Goal: Check status

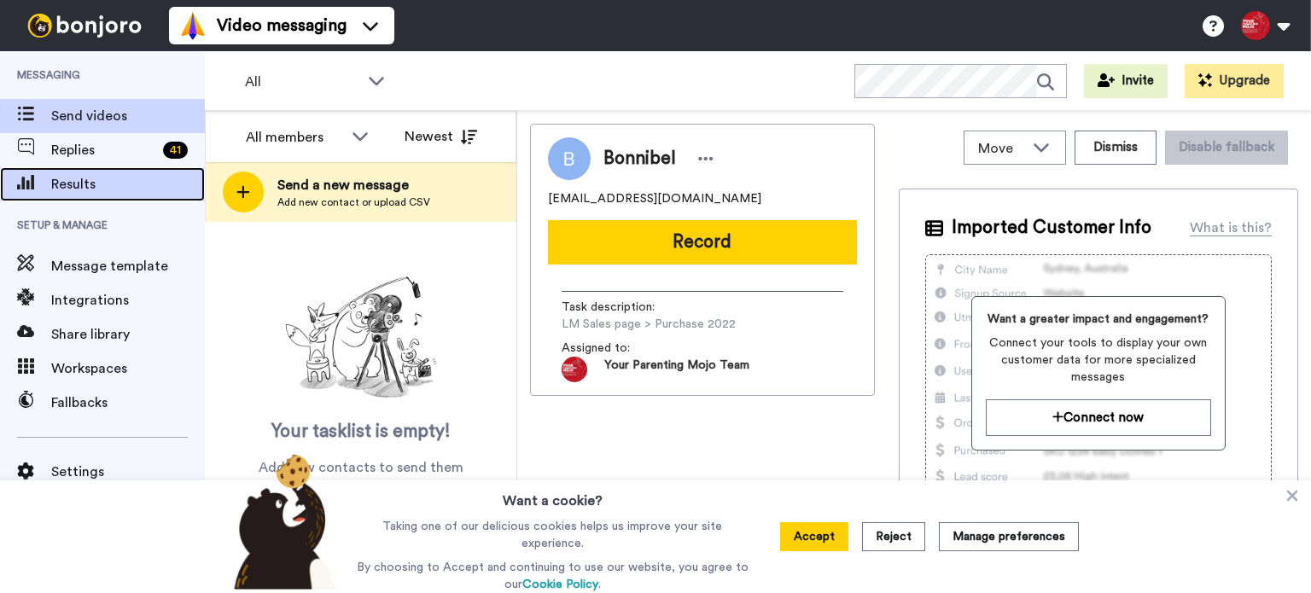
click at [99, 188] on span "Results" at bounding box center [128, 184] width 154 height 20
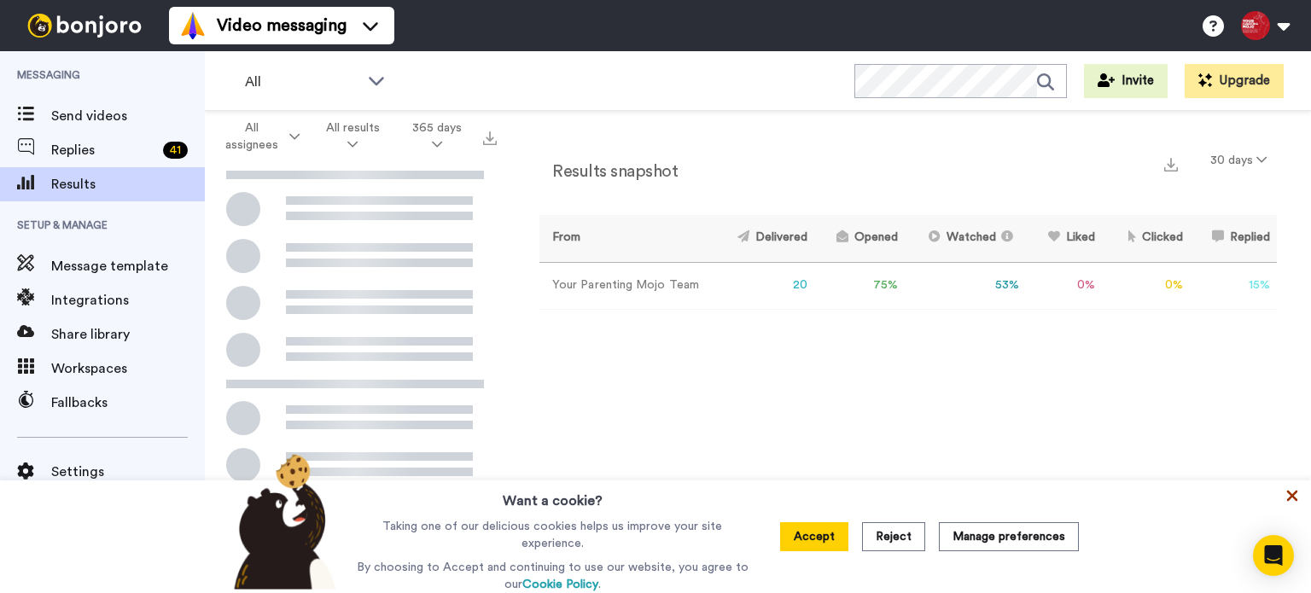
click at [1295, 495] on icon at bounding box center [1292, 496] width 11 height 11
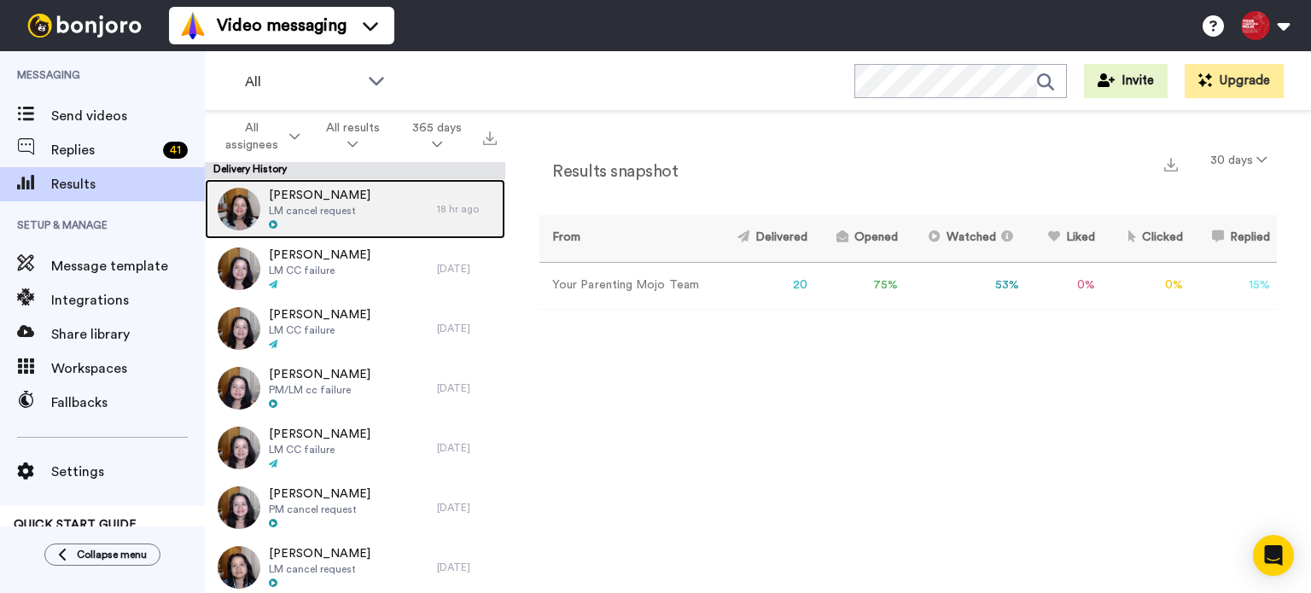
click at [379, 220] on div "[PERSON_NAME] LM cancel request" at bounding box center [321, 209] width 232 height 60
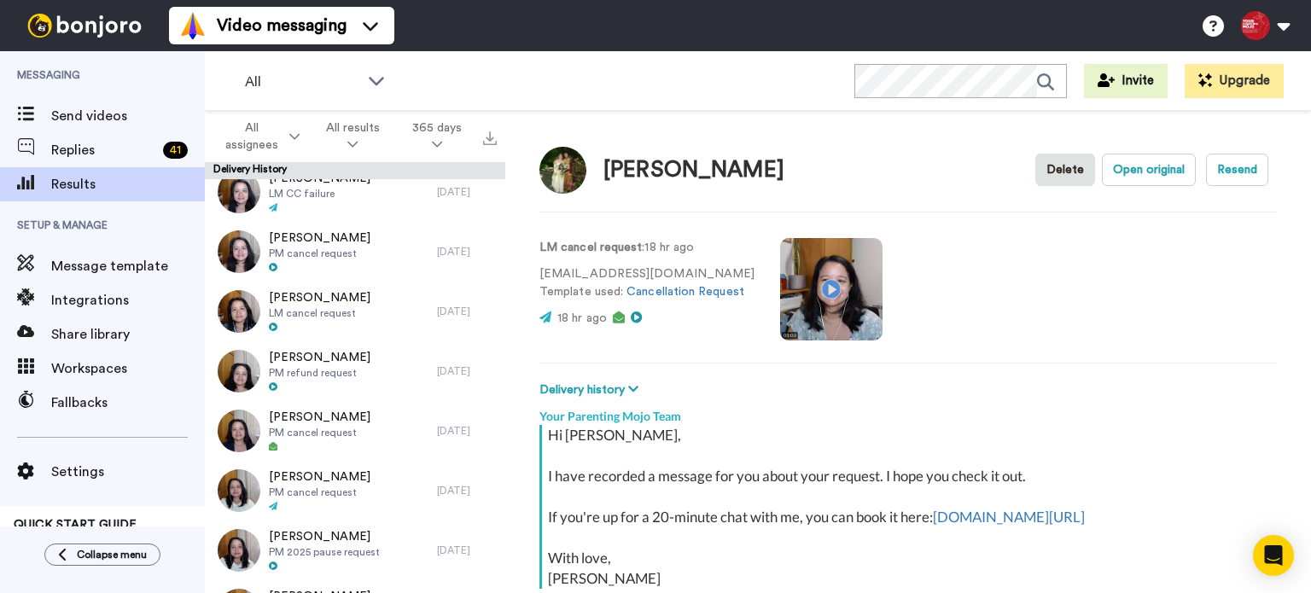
type textarea "x"
